Goal: Task Accomplishment & Management: Manage account settings

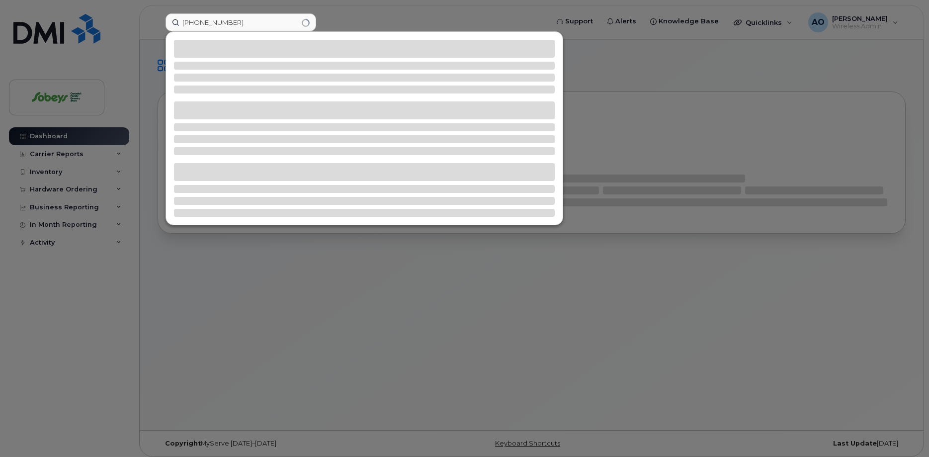
click at [241, 20] on input "514-212-4001" at bounding box center [241, 22] width 151 height 18
click at [214, 25] on input "514-212-4001" at bounding box center [241, 22] width 151 height 18
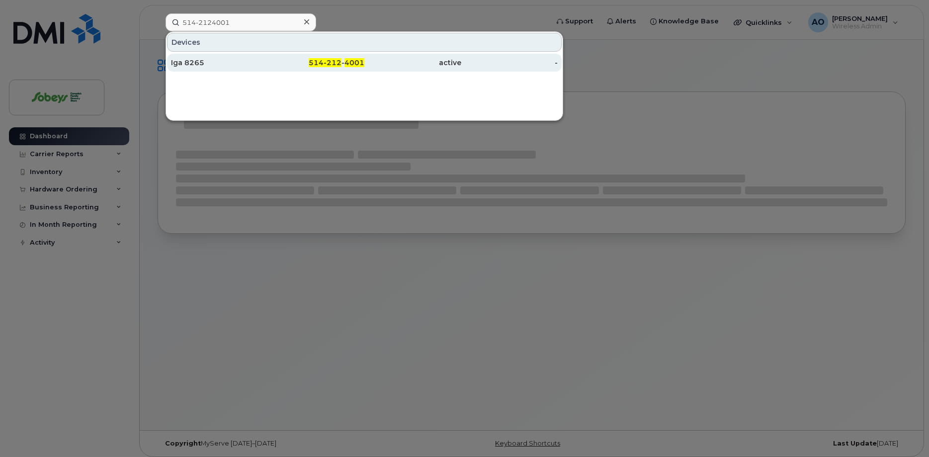
type input "514-2124001"
click at [193, 67] on div "Iga 8265" at bounding box center [219, 63] width 97 height 10
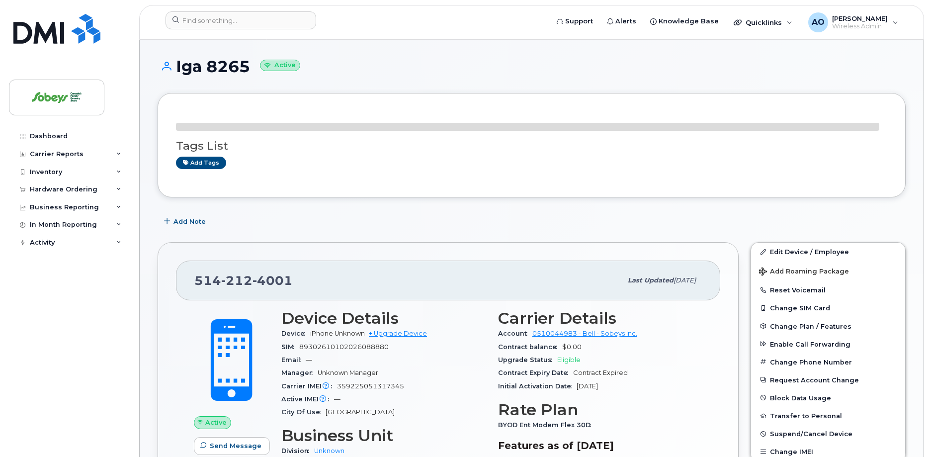
click at [336, 348] on span "89302610102026088880" at bounding box center [343, 346] width 89 height 7
copy div "89302610102026088880"
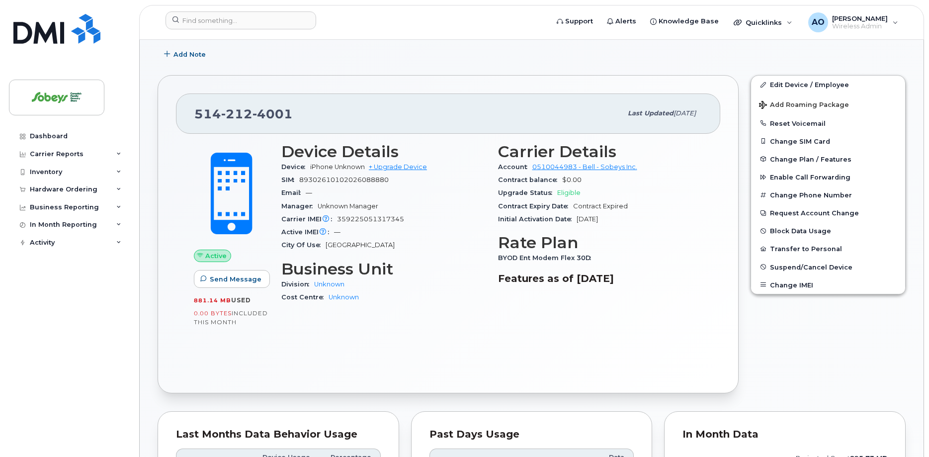
scroll to position [152, 0]
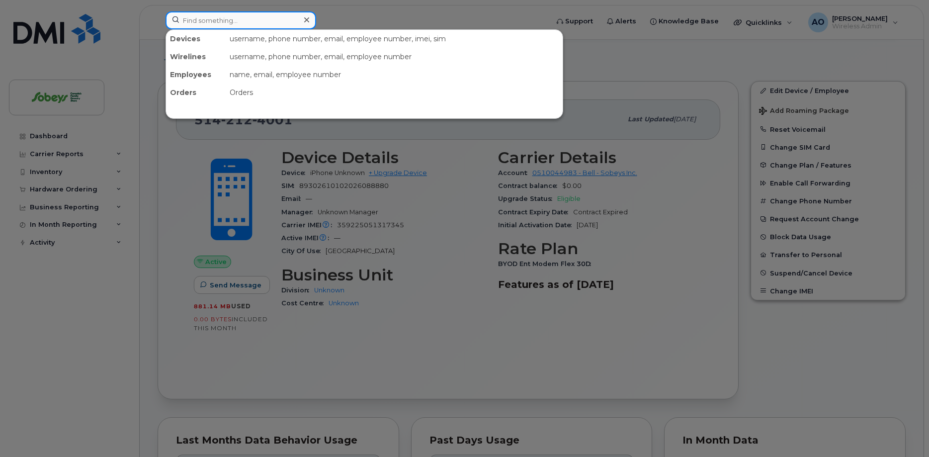
click at [203, 22] on input at bounding box center [241, 20] width 151 height 18
paste input "438-364-6387"
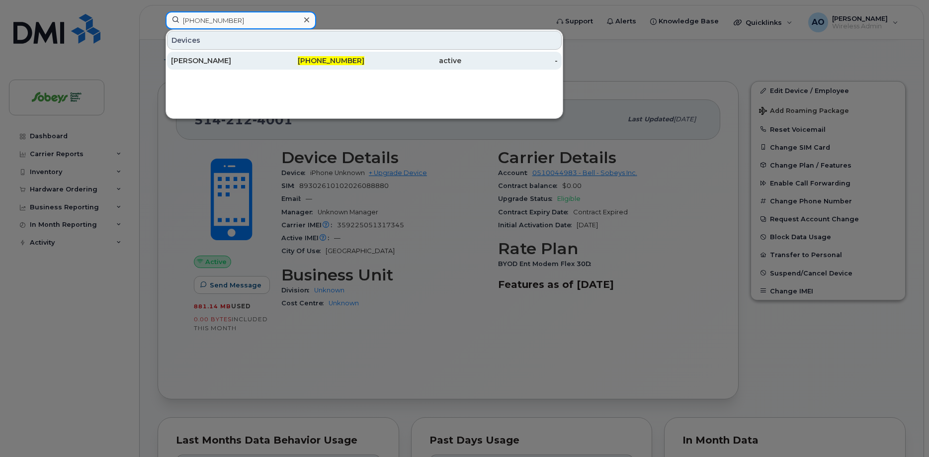
type input "438-364-6387"
click at [209, 61] on div "Mélanie Coutu" at bounding box center [219, 61] width 97 height 10
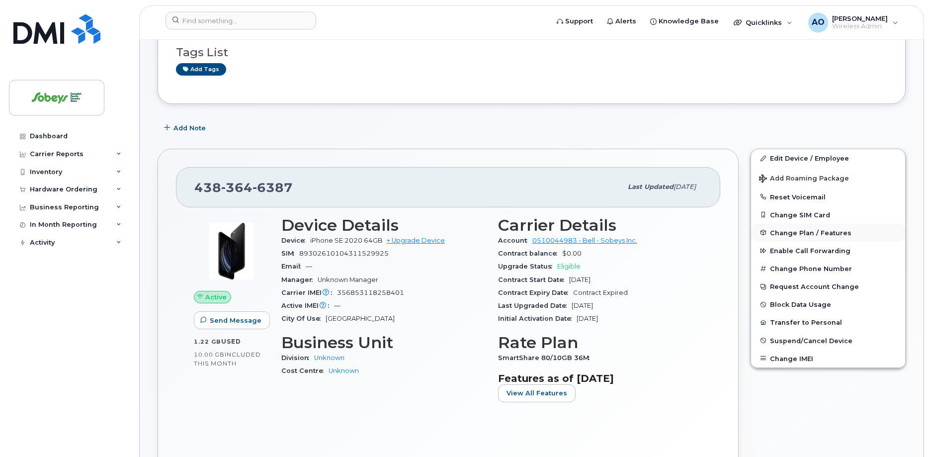
scroll to position [101, 0]
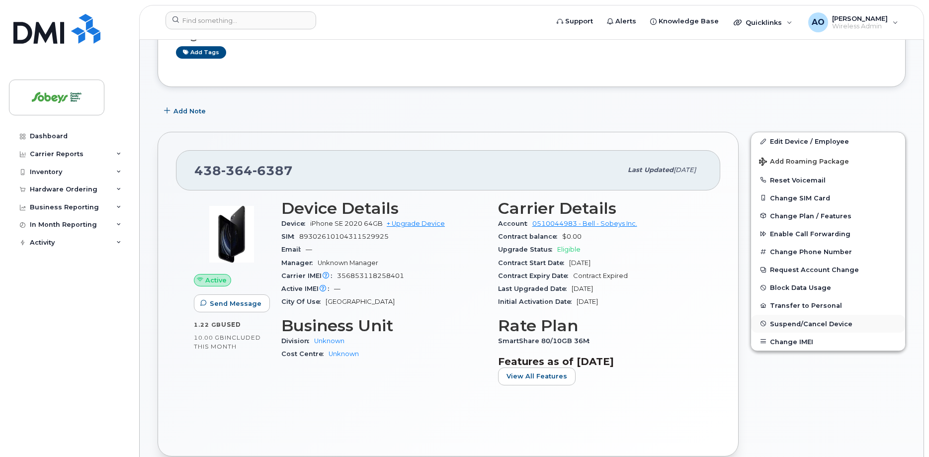
click at [802, 324] on span "Suspend/Cancel Device" at bounding box center [811, 323] width 83 height 7
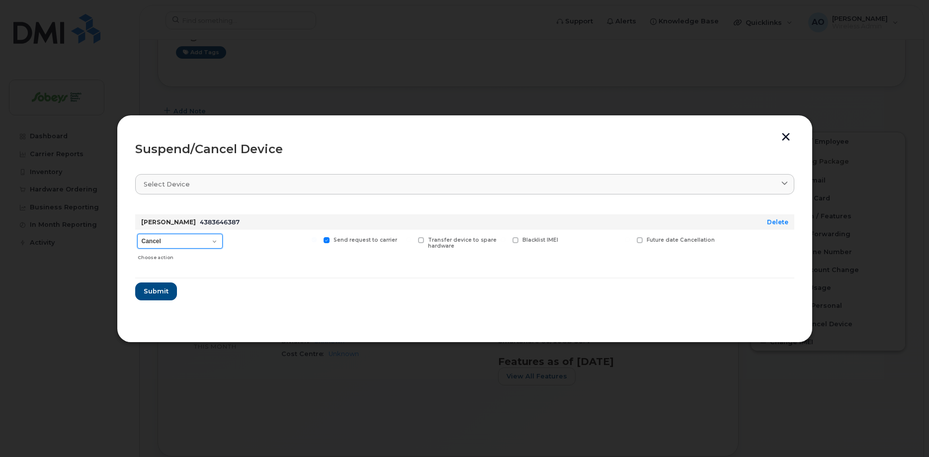
click at [137, 234] on select "Cancel Suspend - Extend Suspension Suspend - Reduced Rate Suspend - Full Rate S…" at bounding box center [179, 241] width 85 height 15
select select "[object Object]"
click option "Suspend - Reduced Rate" at bounding box center [0, 0] width 0 height 0
click at [163, 290] on span "Submit" at bounding box center [155, 290] width 25 height 9
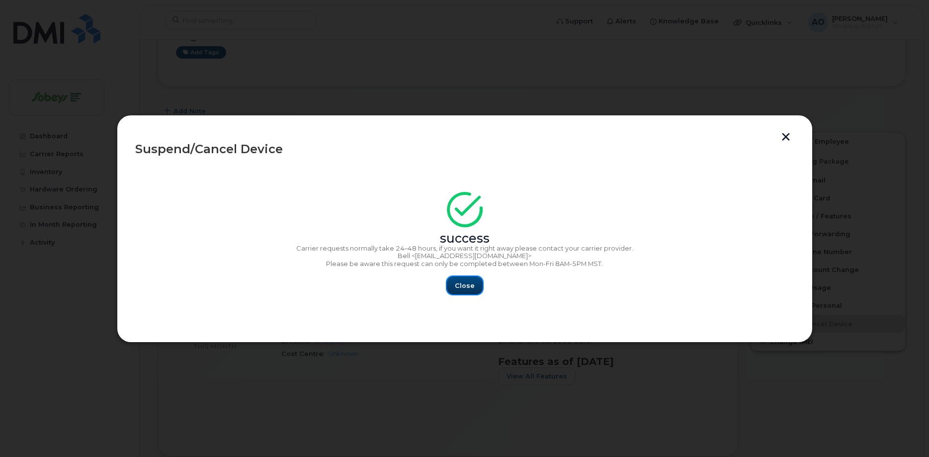
click at [478, 288] on button "Close" at bounding box center [465, 285] width 36 height 18
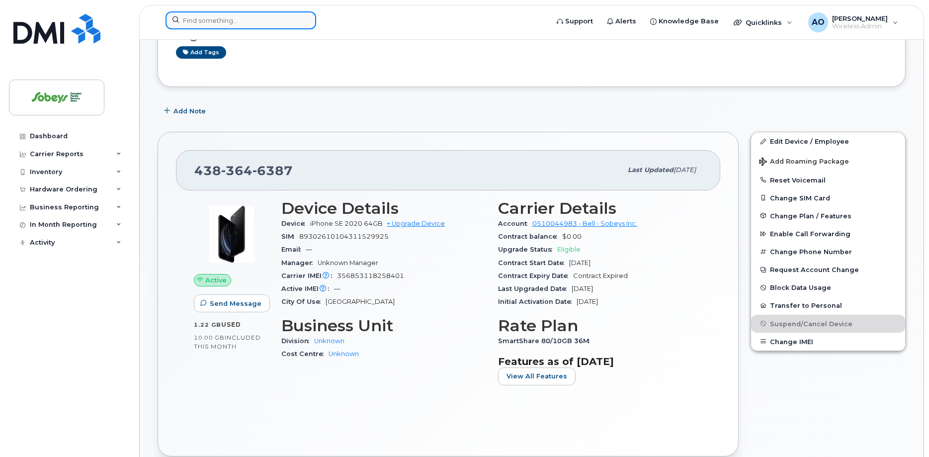
click at [249, 26] on input at bounding box center [241, 20] width 151 height 18
paste input "5142145997"
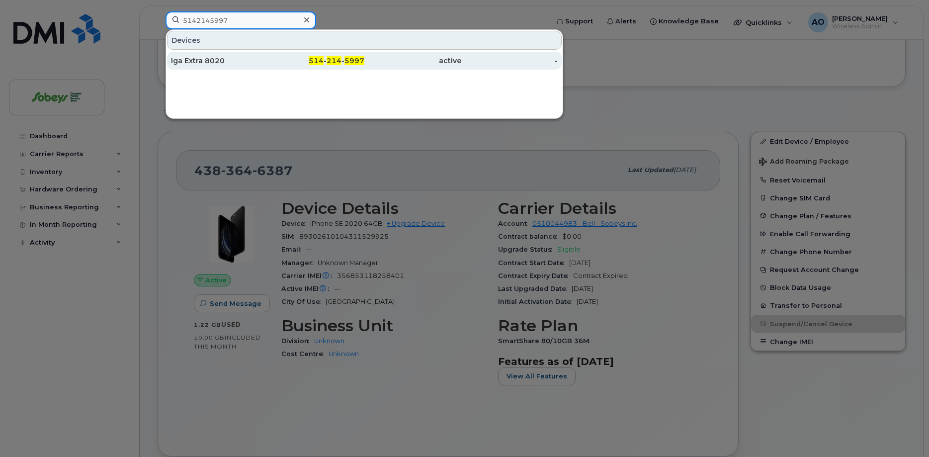
type input "5142145997"
click at [217, 64] on div "Iga Extra 8020" at bounding box center [219, 61] width 97 height 10
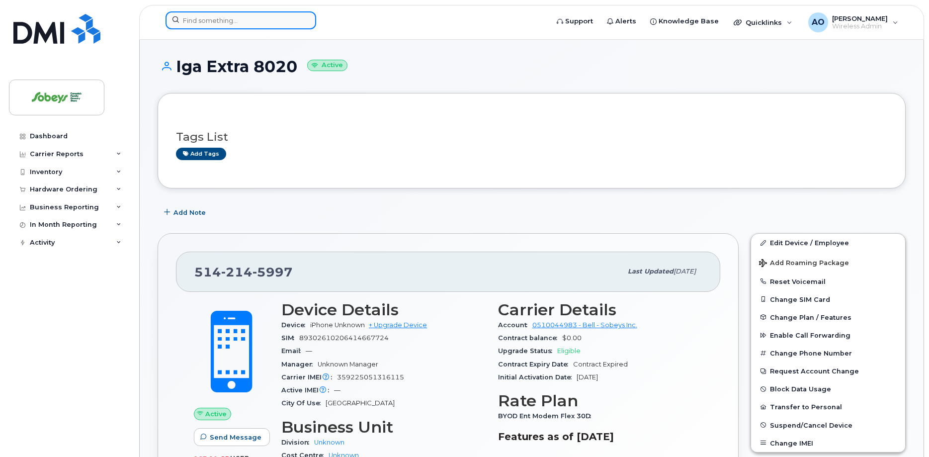
click at [199, 24] on input at bounding box center [241, 20] width 151 height 18
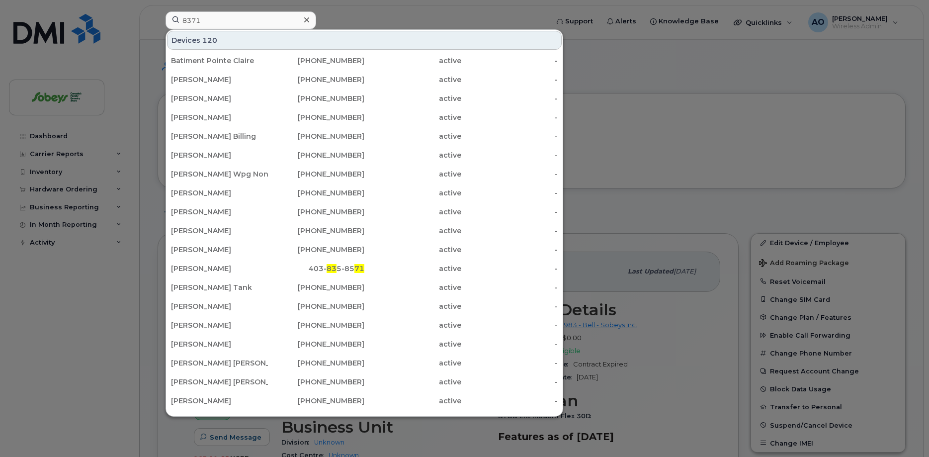
click at [677, 110] on div at bounding box center [464, 228] width 929 height 457
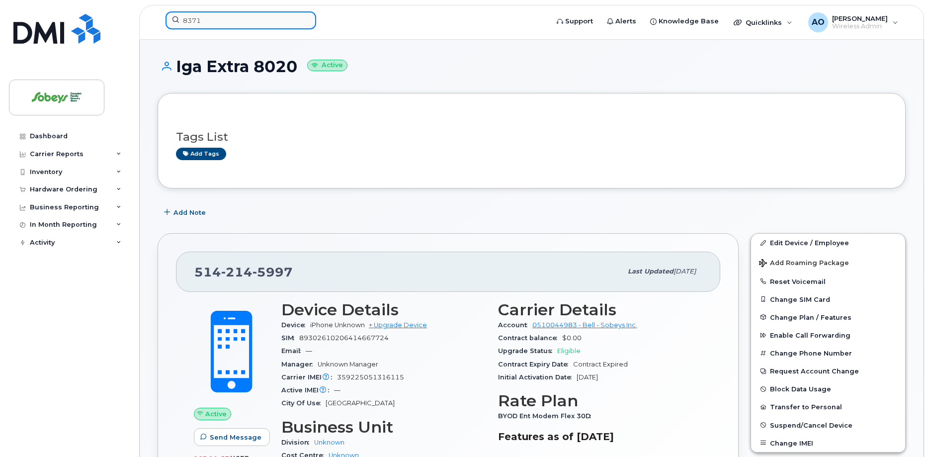
click at [266, 24] on input "8371" at bounding box center [241, 20] width 151 height 18
paste input "514-226-2609"
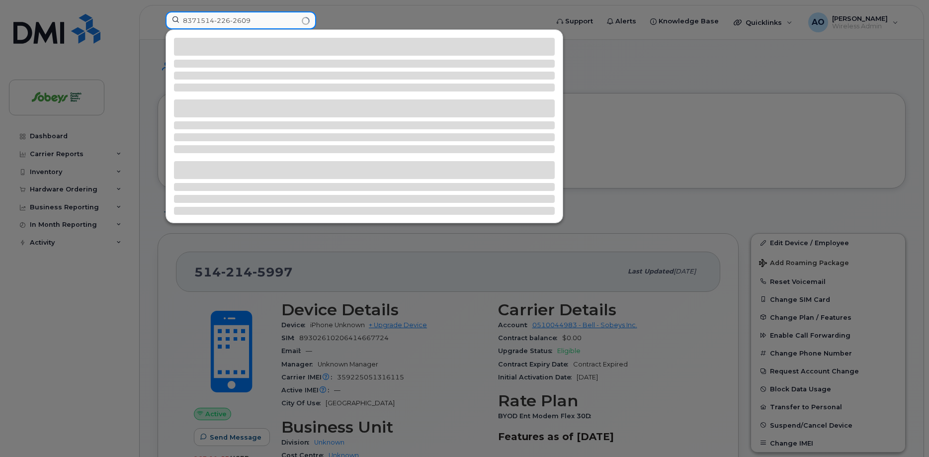
drag, startPoint x: 266, startPoint y: 24, endPoint x: 86, endPoint y: 20, distance: 179.5
click at [257, 24] on input "8371514-226-2609" at bounding box center [241, 20] width 151 height 18
click at [166, 19] on input "8371514-226-2609" at bounding box center [241, 20] width 151 height 18
paste input "514-226-2609"
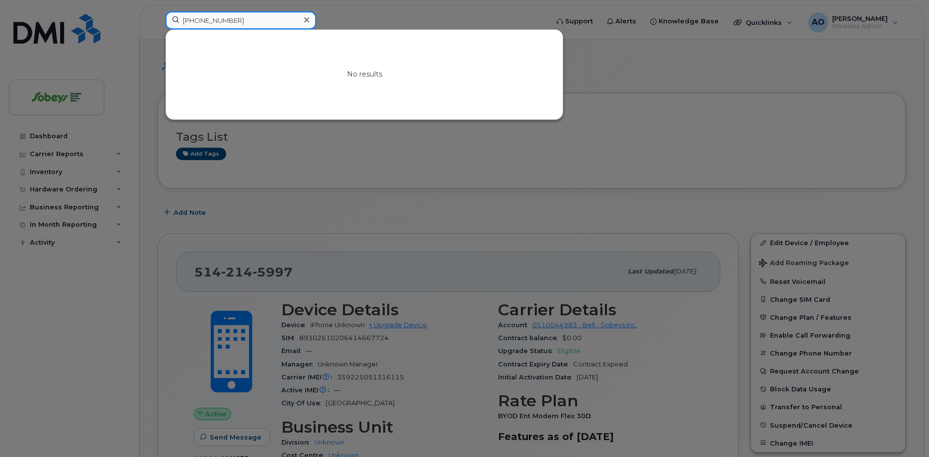
drag, startPoint x: 191, startPoint y: 19, endPoint x: 102, endPoint y: 15, distance: 89.1
click at [166, 15] on input "514-226-26099" at bounding box center [241, 20] width 151 height 18
paste input
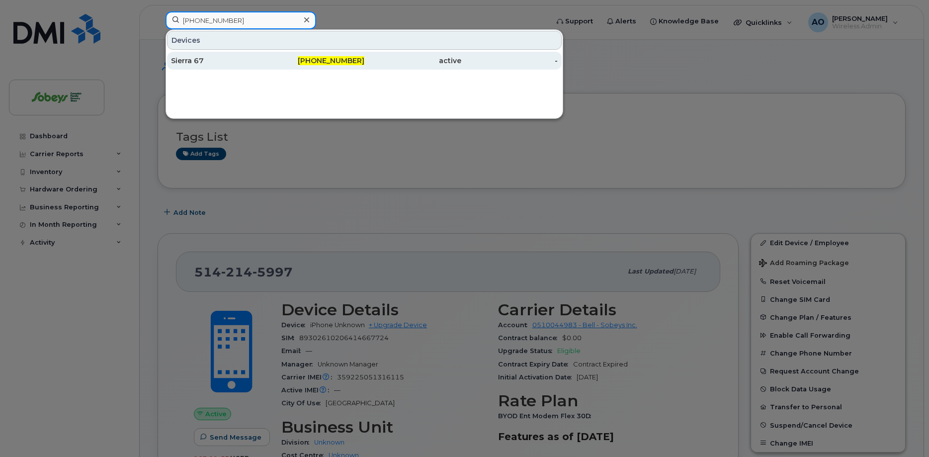
type input "514-226-2609"
click at [204, 64] on div "Sierra 67" at bounding box center [219, 61] width 97 height 10
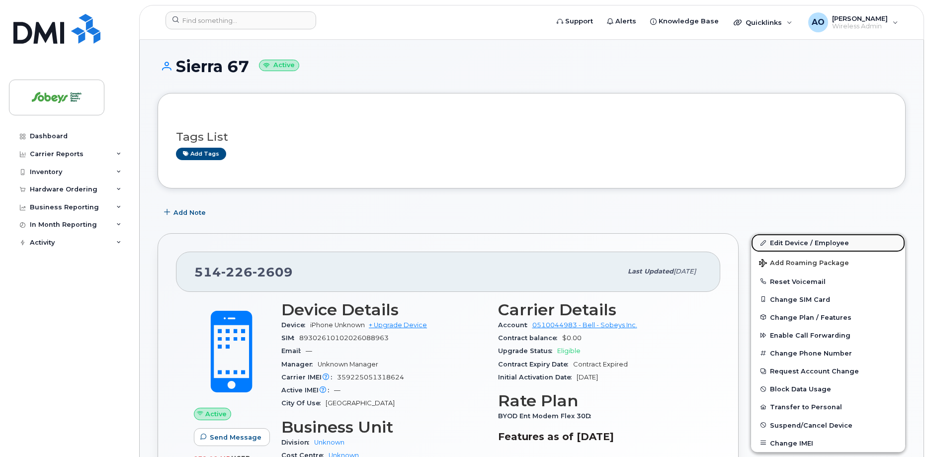
click at [805, 241] on link "Edit Device / Employee" at bounding box center [828, 243] width 154 height 18
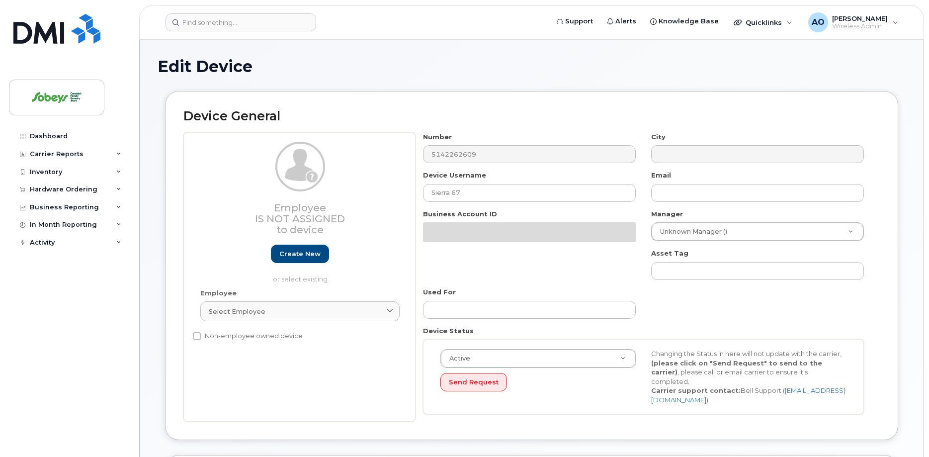
select select "17270599"
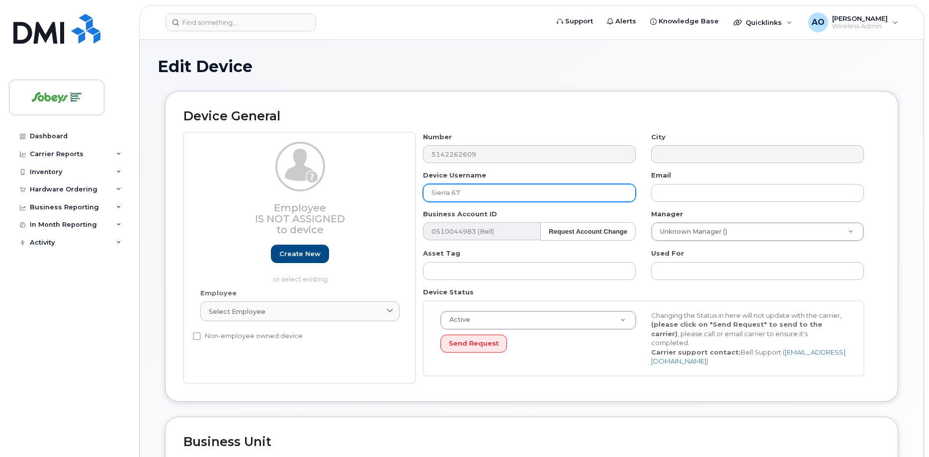
click at [472, 192] on input "Sierra 67" at bounding box center [529, 193] width 213 height 18
drag, startPoint x: 478, startPoint y: 193, endPoint x: 363, endPoint y: 190, distance: 114.9
click at [423, 190] on input "Sierra 67" at bounding box center [529, 193] width 213 height 18
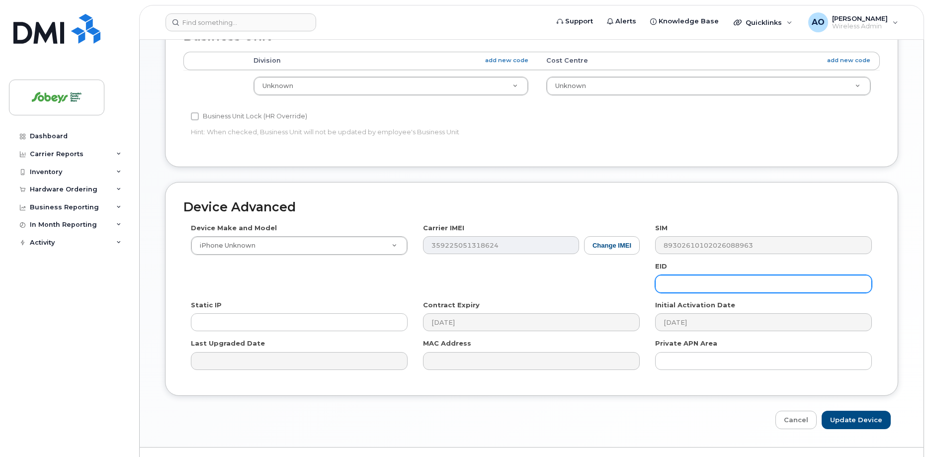
scroll to position [418, 0]
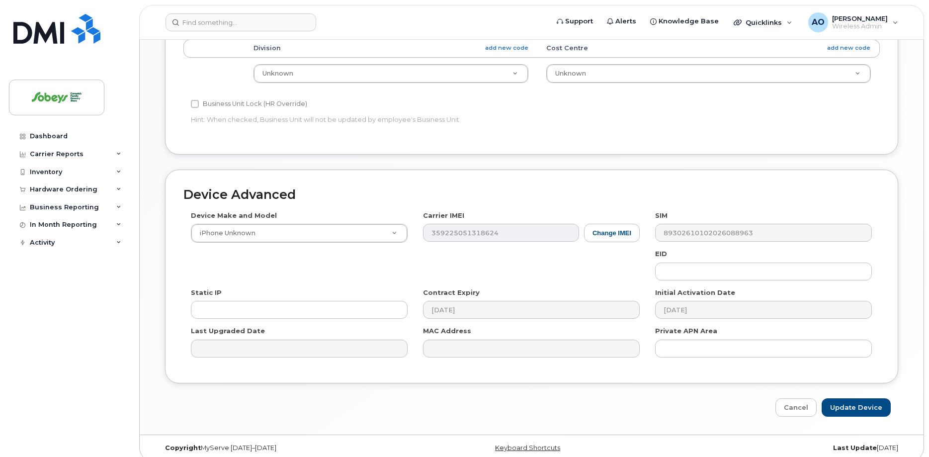
type input "8503 IGA"
click at [857, 398] on input "Update Device" at bounding box center [856, 407] width 69 height 18
type input "Saving..."
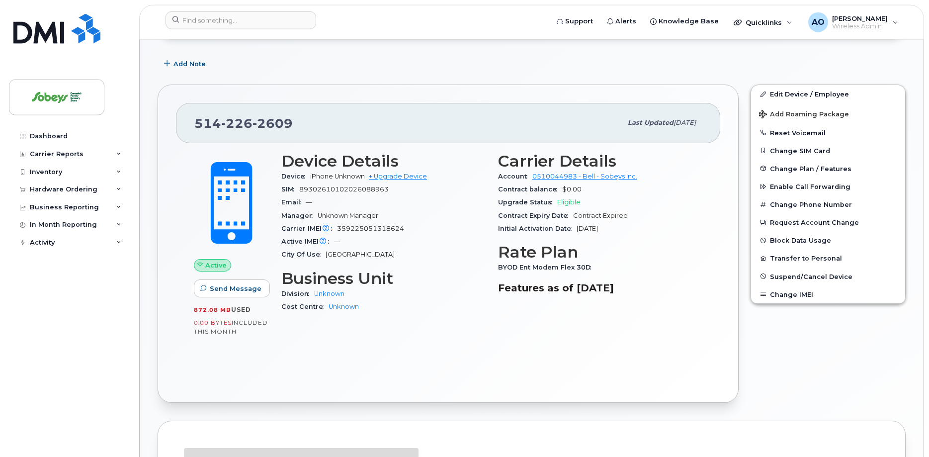
scroll to position [152, 0]
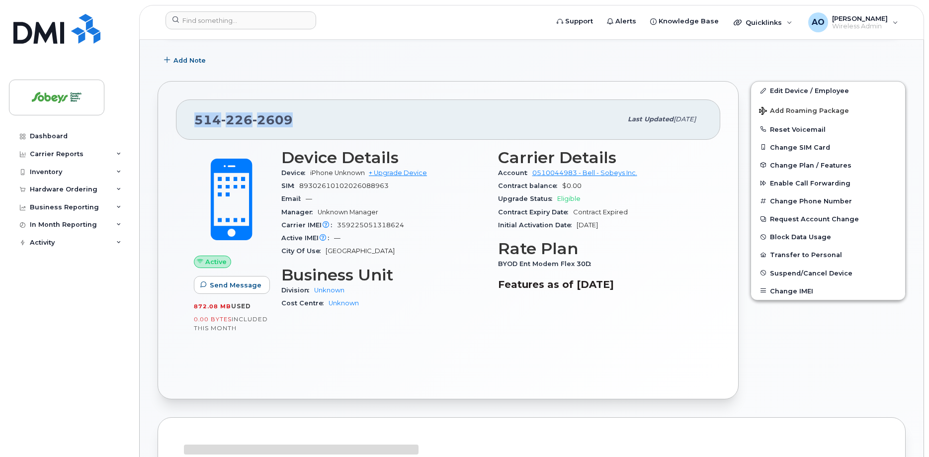
drag, startPoint x: 299, startPoint y: 120, endPoint x: 169, endPoint y: 112, distance: 130.5
click at [169, 116] on div "514 226 2609 Last updated Sep 15, 2025 Active Send Message 872.08 MB  used 0.00…" at bounding box center [448, 240] width 581 height 318
copy span "514 226 2609"
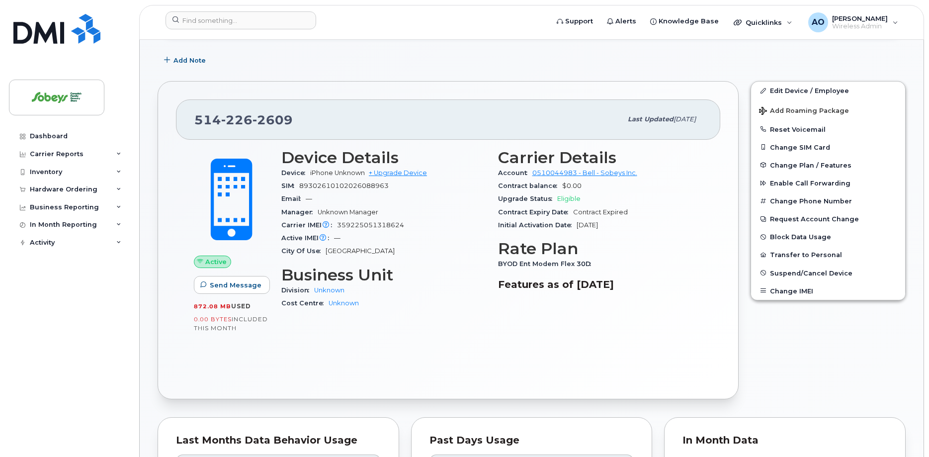
click at [368, 227] on span "359225051318624" at bounding box center [370, 224] width 67 height 7
copy span "359225051318624"
